Goal: Task Accomplishment & Management: Manage account settings

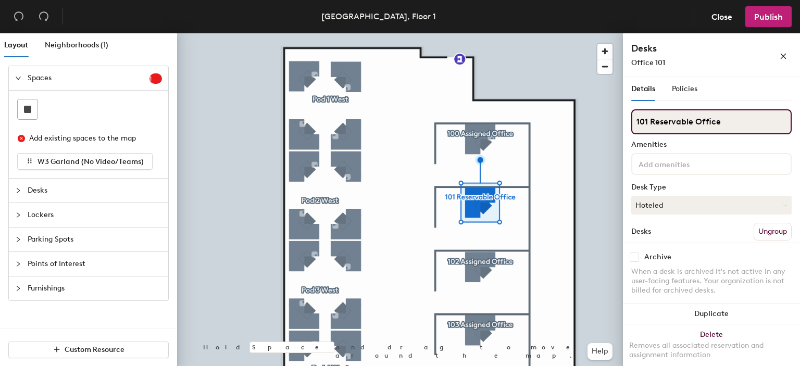
drag, startPoint x: 649, startPoint y: 119, endPoint x: 692, endPoint y: 122, distance: 42.8
click at [692, 122] on input "101 Reservable Office" at bounding box center [711, 121] width 160 height 25
type input "101 Assigned Office"
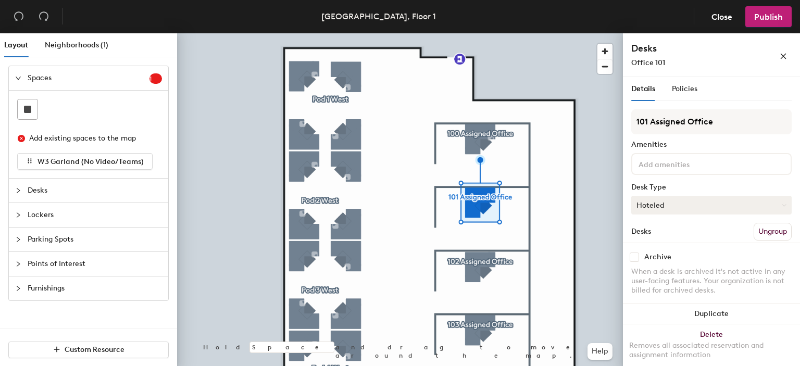
click at [648, 205] on button "Hoteled" at bounding box center [711, 205] width 160 height 19
click at [653, 235] on div "Assigned" at bounding box center [684, 238] width 104 height 16
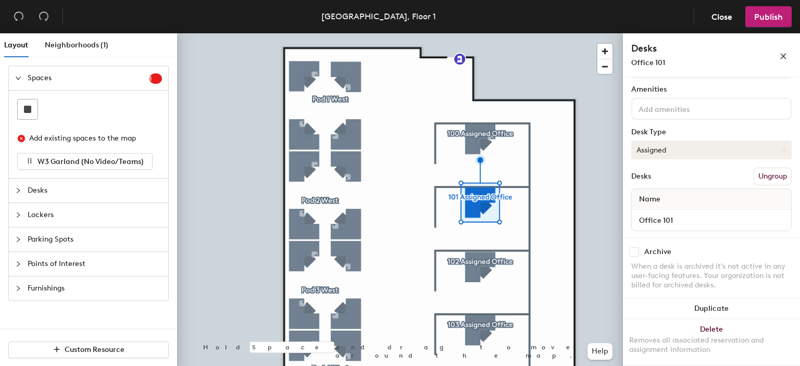
scroll to position [56, 0]
click at [771, 17] on span "Publish" at bounding box center [768, 17] width 29 height 10
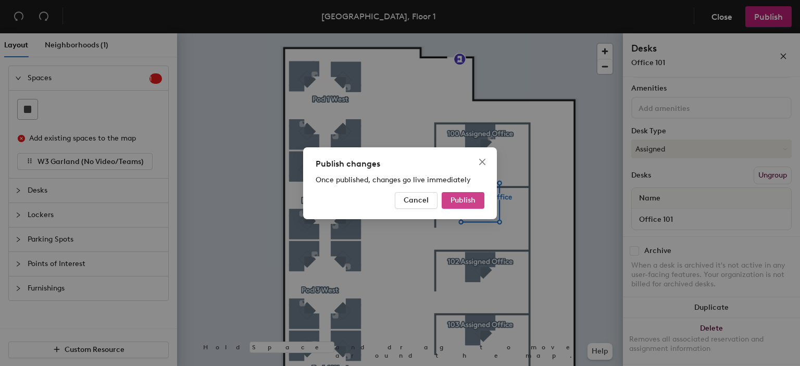
click at [468, 199] on span "Publish" at bounding box center [462, 200] width 25 height 9
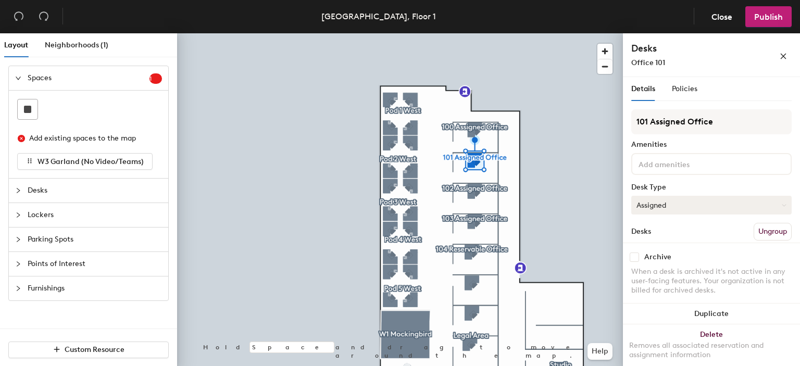
click at [654, 203] on button "Assigned" at bounding box center [711, 205] width 160 height 19
click at [652, 200] on button "Assigned" at bounding box center [711, 205] width 160 height 19
click at [727, 16] on span "Close" at bounding box center [721, 17] width 21 height 10
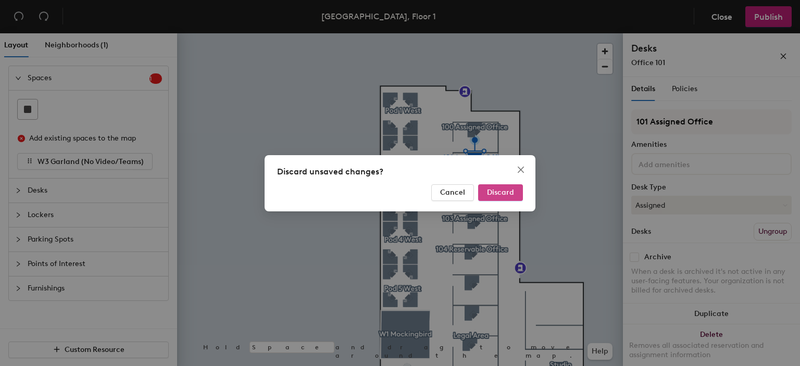
click at [491, 191] on span "Discard" at bounding box center [500, 192] width 27 height 9
